Goal: Task Accomplishment & Management: Manage account settings

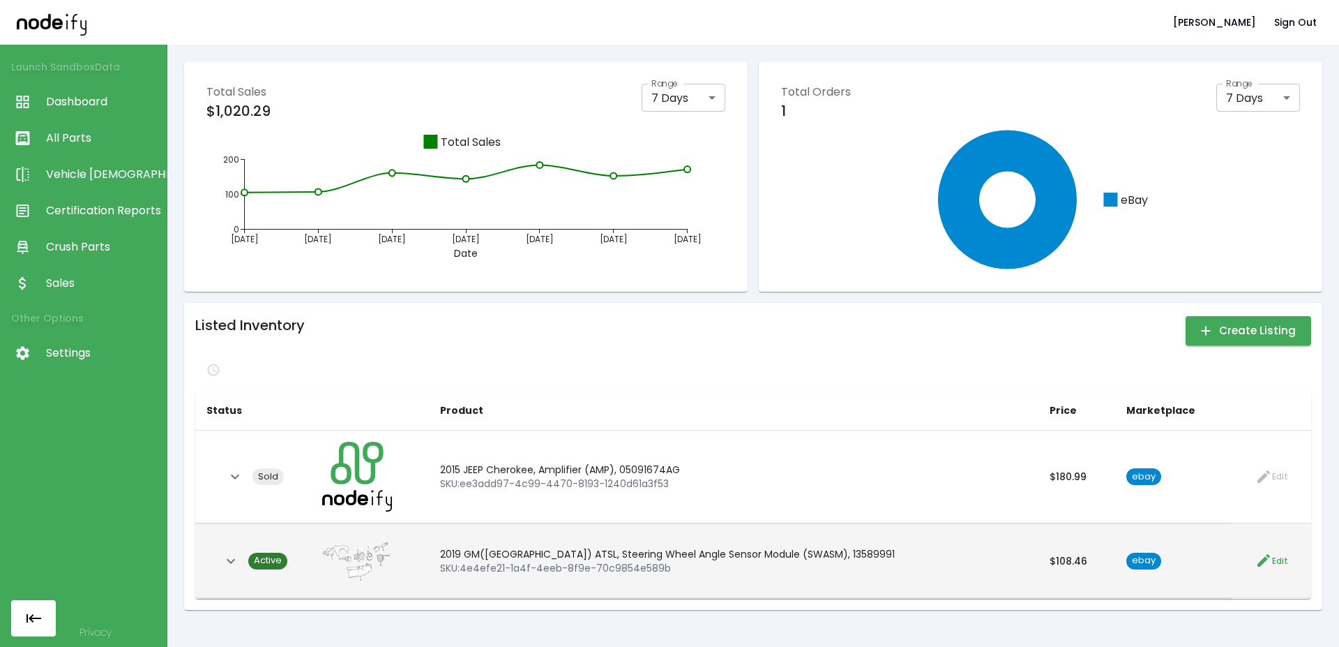
click at [273, 560] on span "Active" at bounding box center [267, 560] width 39 height 13
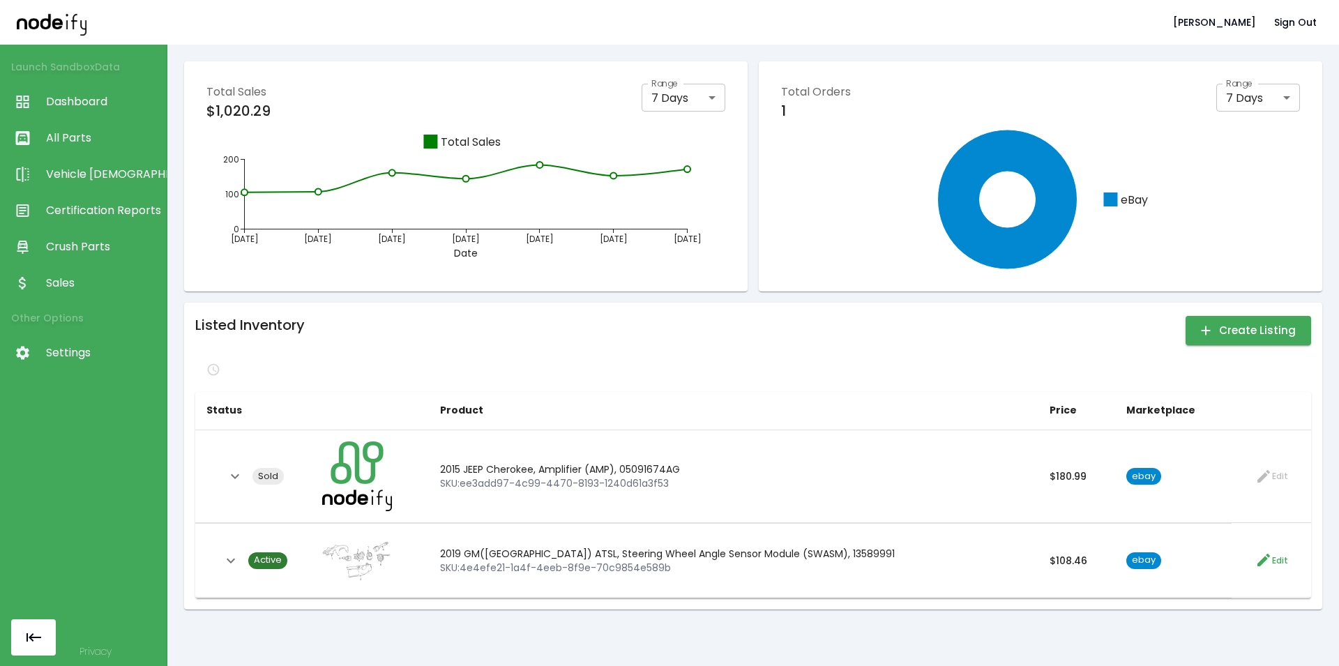
drag, startPoint x: 274, startPoint y: 559, endPoint x: 341, endPoint y: 389, distance: 182.3
click at [1120, 87] on div "Total Orders 1 Range 7 Days * Range" at bounding box center [1040, 101] width 519 height 35
click at [436, 321] on div "Listed Inventory Create Listing" at bounding box center [753, 330] width 1116 height 33
click at [222, 375] on p "Refresh data" at bounding box center [249, 370] width 63 height 14
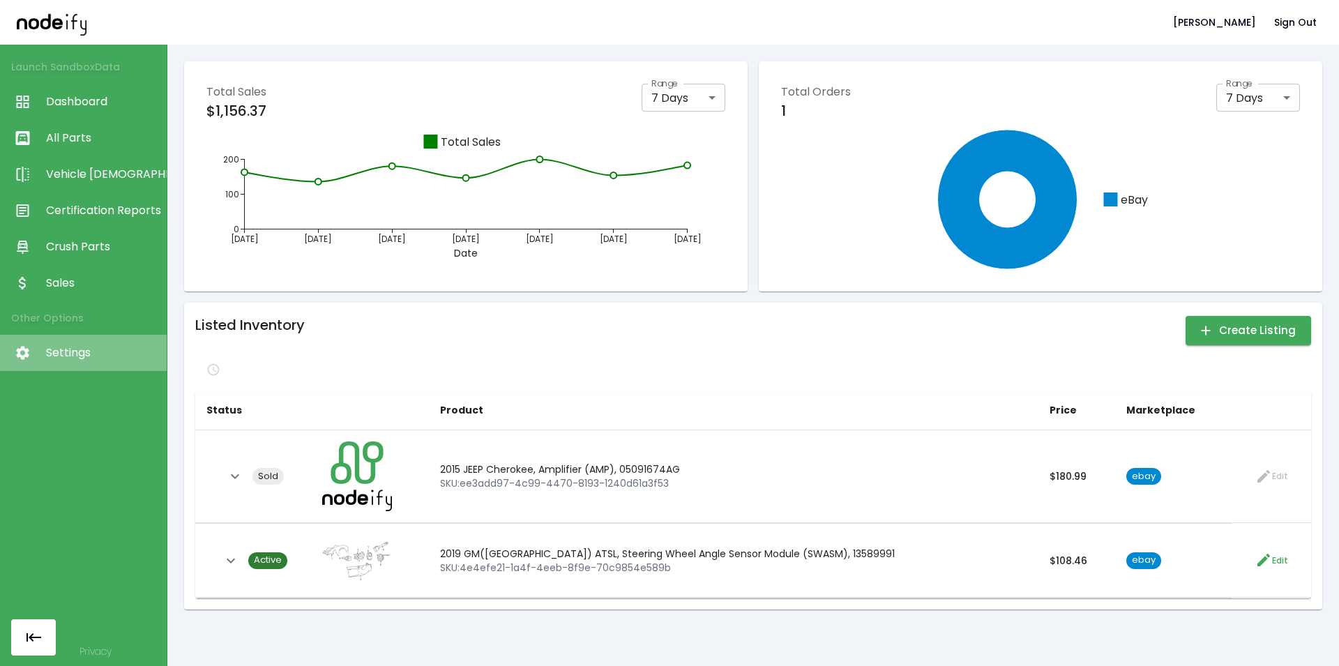
click at [67, 351] on span "Settings" at bounding box center [103, 353] width 114 height 17
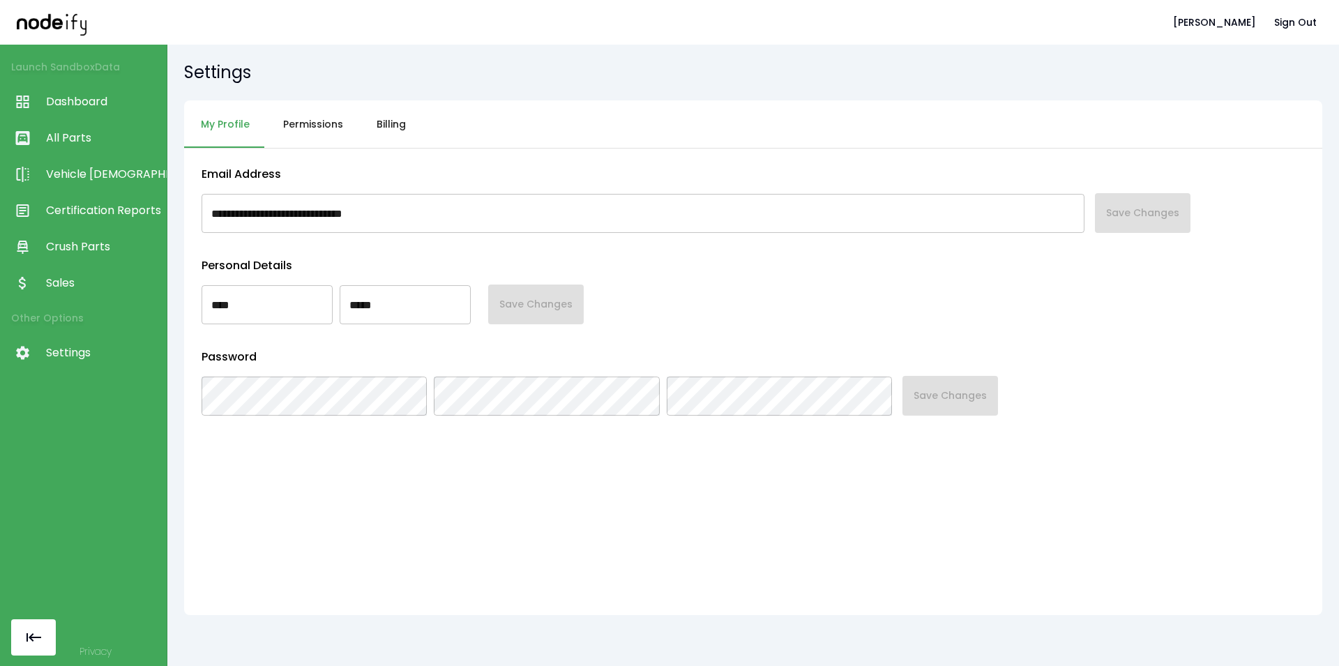
click at [389, 130] on button "Billing" at bounding box center [391, 124] width 63 height 48
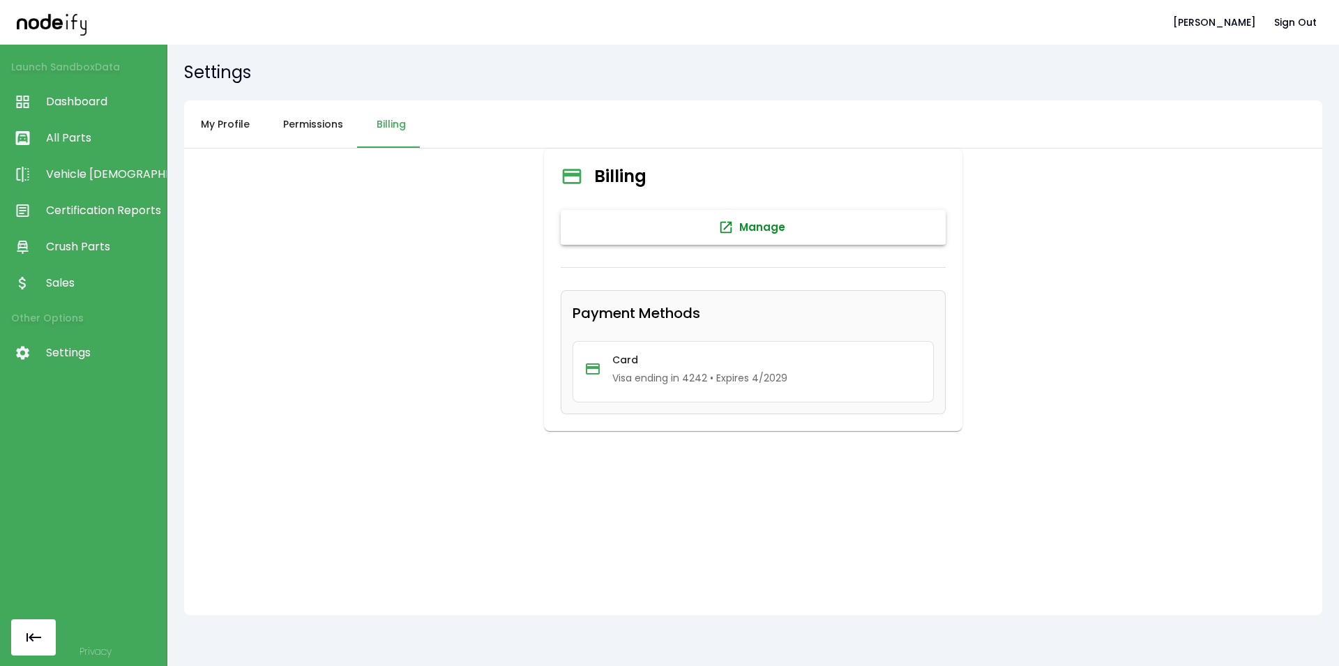
click at [747, 236] on button "Manage" at bounding box center [753, 227] width 385 height 35
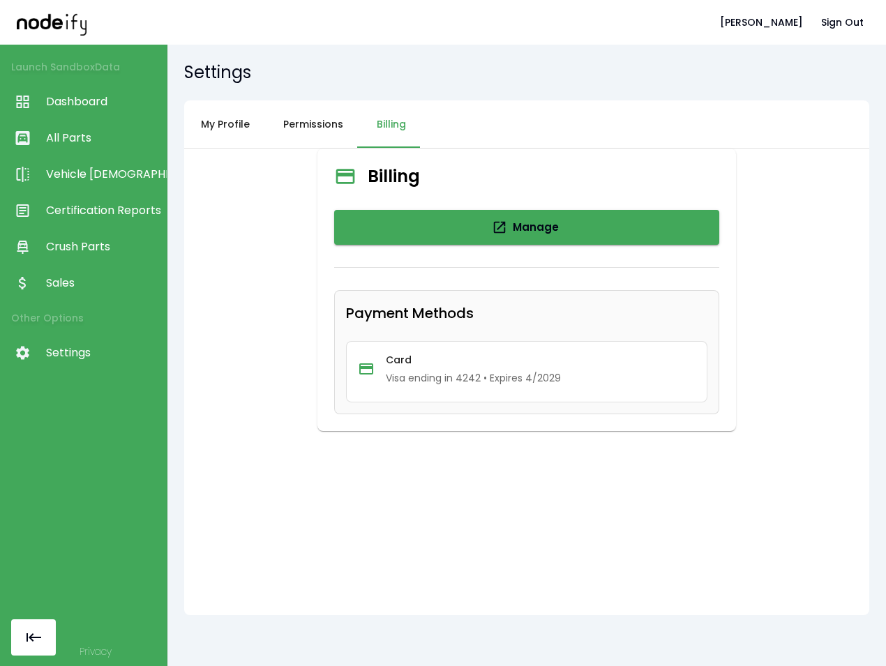
click at [82, 278] on span "Sales" at bounding box center [103, 283] width 114 height 17
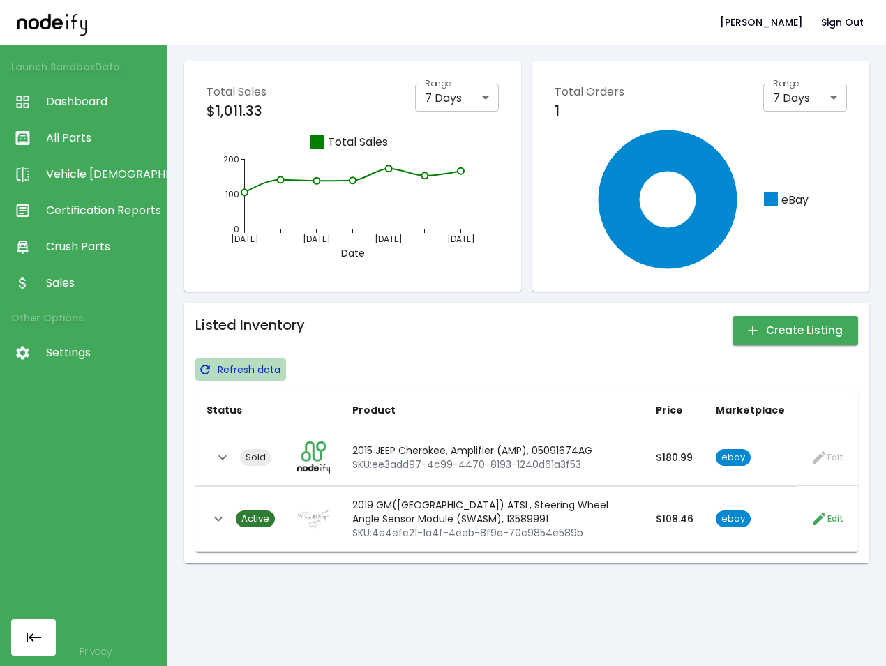
click at [232, 368] on p "Refresh data" at bounding box center [249, 370] width 63 height 14
click at [407, 310] on div "Listed Inventory Create Listing A few moments ago Status Product Price Marketpl…" at bounding box center [526, 433] width 685 height 261
click at [225, 366] on p "Refresh data" at bounding box center [249, 370] width 63 height 14
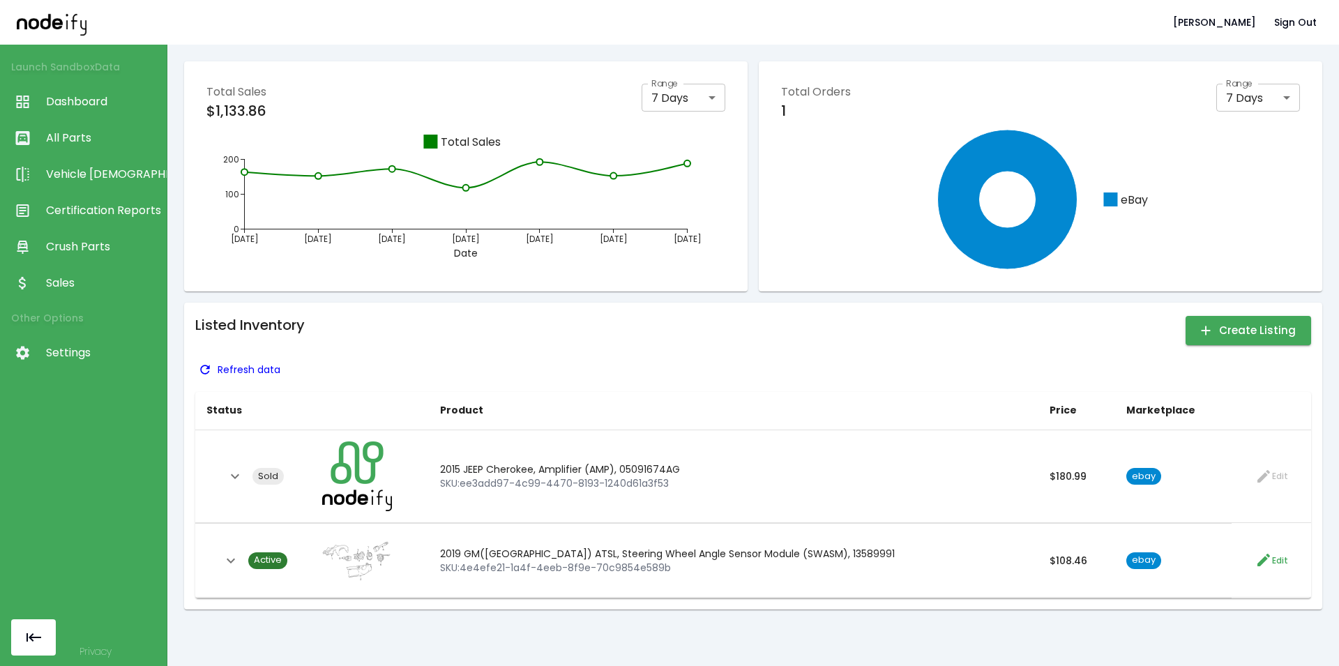
drag, startPoint x: 223, startPoint y: 377, endPoint x: 223, endPoint y: 370, distance: 7.0
click at [223, 370] on p "Refresh data" at bounding box center [249, 370] width 63 height 14
click at [238, 375] on p "Refresh data" at bounding box center [249, 370] width 63 height 14
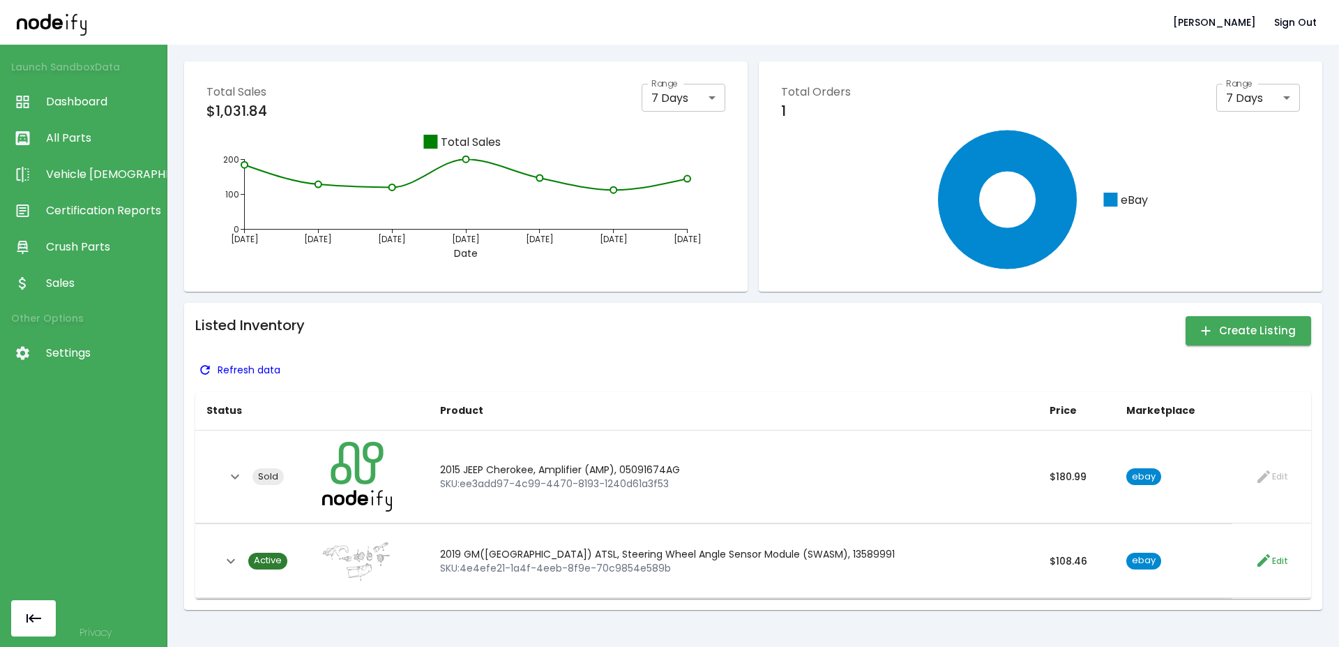
click at [222, 371] on p "Refresh data" at bounding box center [249, 370] width 63 height 14
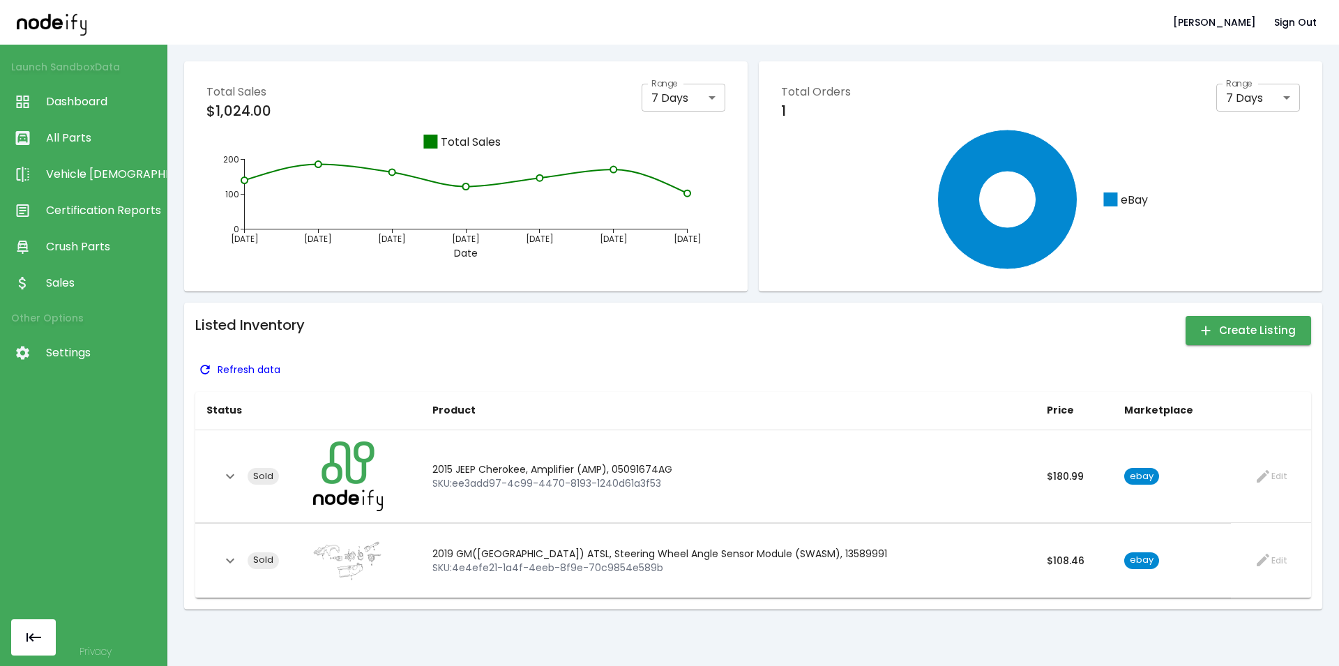
click at [228, 366] on p "Refresh data" at bounding box center [249, 370] width 63 height 14
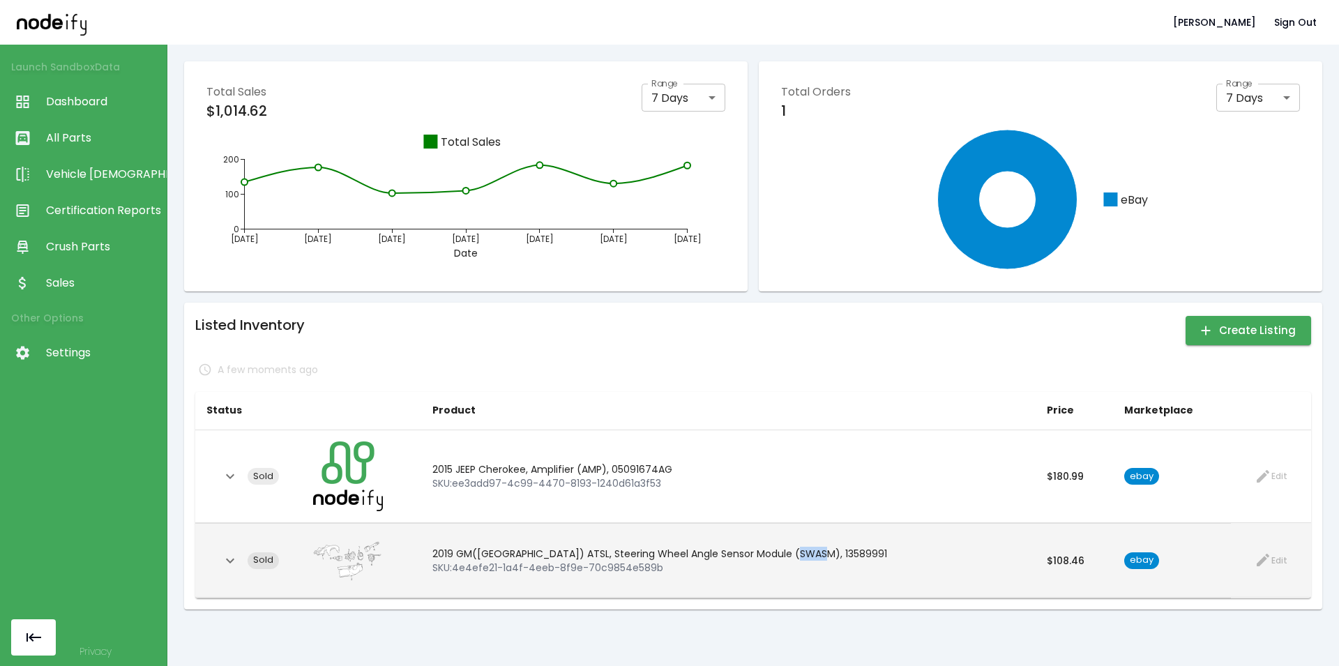
drag, startPoint x: 836, startPoint y: 558, endPoint x: 810, endPoint y: 559, distance: 26.5
click at [810, 559] on p "2019 GM([GEOGRAPHIC_DATA]) ATSL, Steering Wheel Angle Sensor Module (SWASM), 13…" at bounding box center [729, 554] width 593 height 14
click at [350, 560] on img at bounding box center [348, 560] width 70 height 51
click at [229, 566] on icon "Expand" at bounding box center [230, 561] width 17 height 17
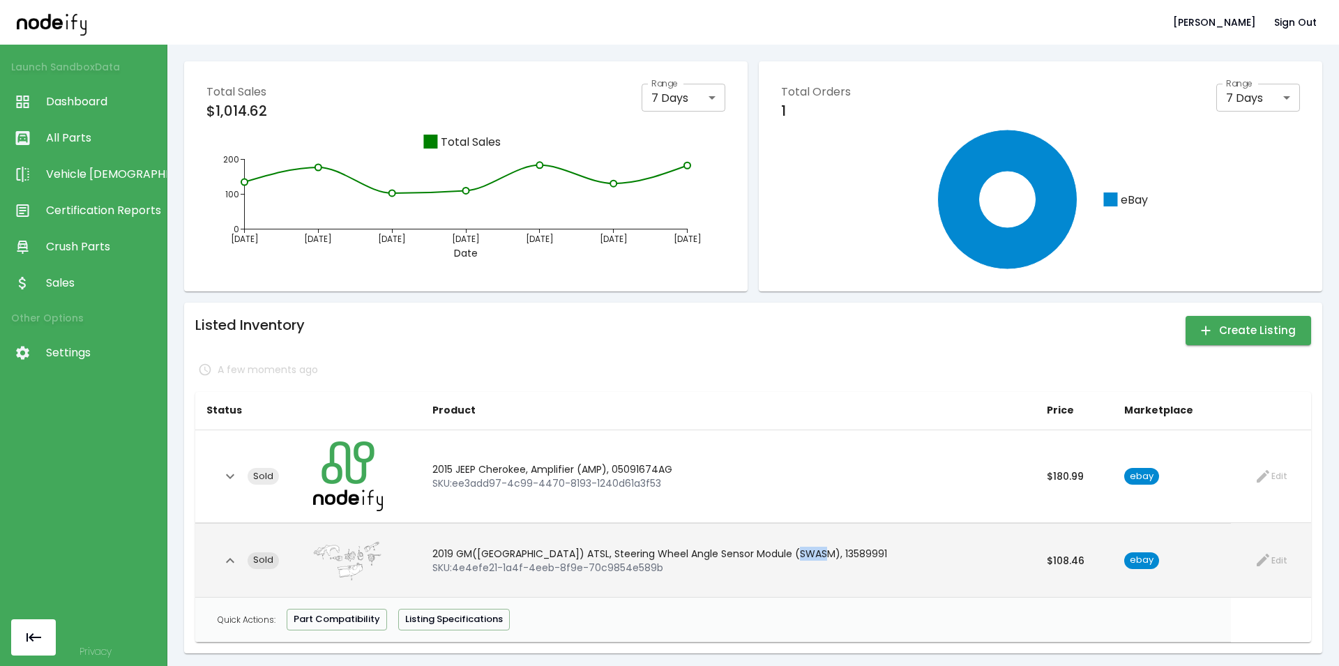
click at [230, 567] on icon "Collapse" at bounding box center [230, 561] width 17 height 17
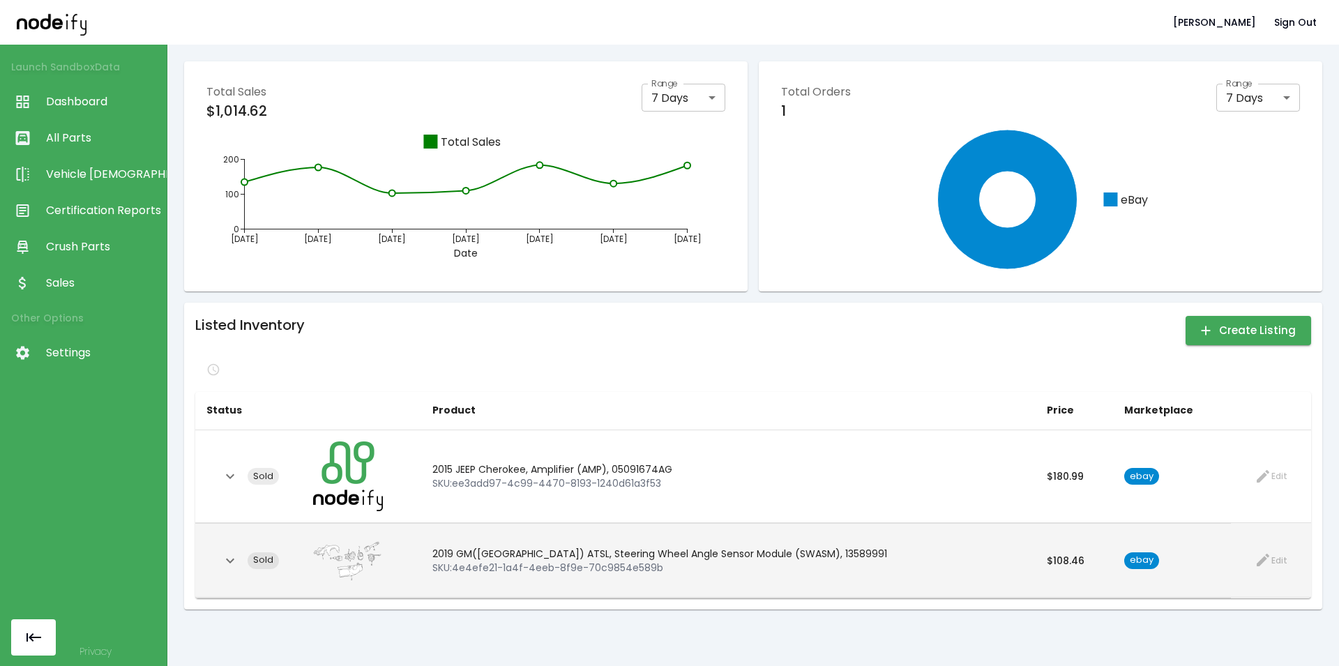
click at [455, 340] on div "Listed Inventory Create Listing" at bounding box center [753, 330] width 1116 height 33
